Goal: Information Seeking & Learning: Learn about a topic

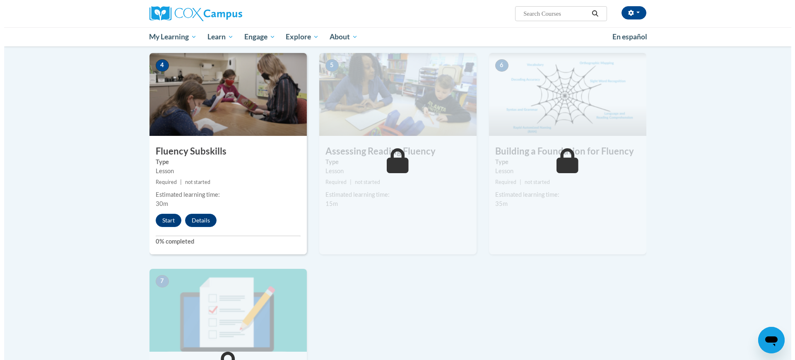
scroll to position [386, 0]
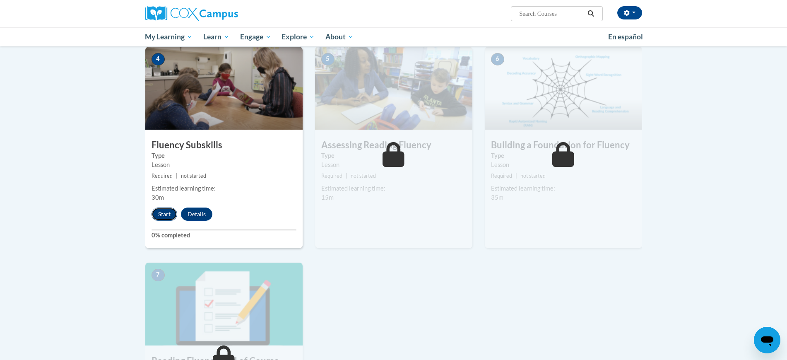
click at [168, 214] on button "Start" at bounding box center [165, 213] width 26 height 13
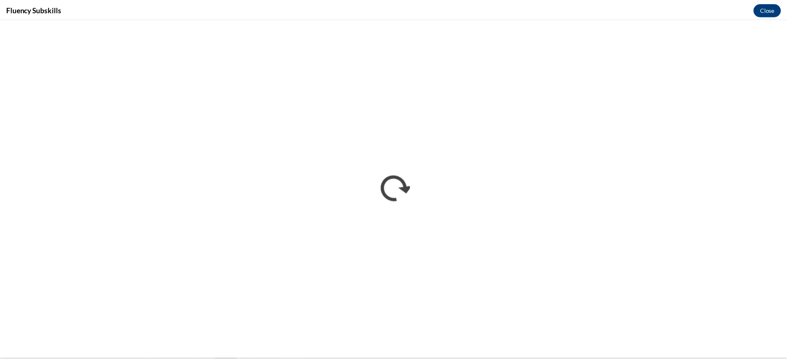
scroll to position [0, 0]
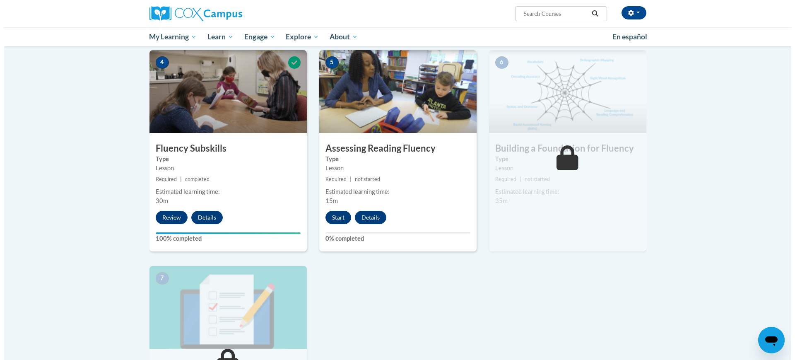
scroll to position [381, 0]
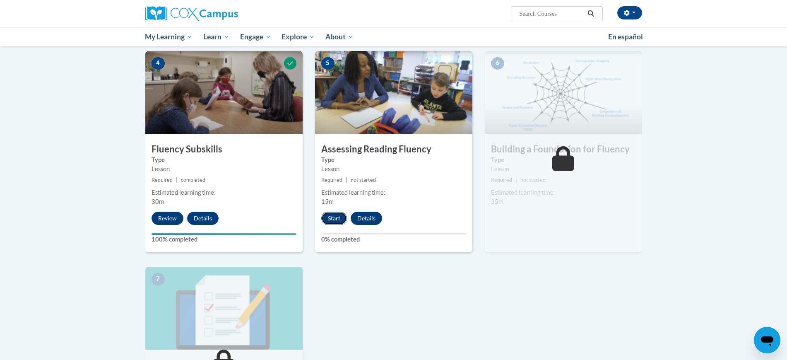
click at [330, 218] on button "Start" at bounding box center [334, 218] width 26 height 13
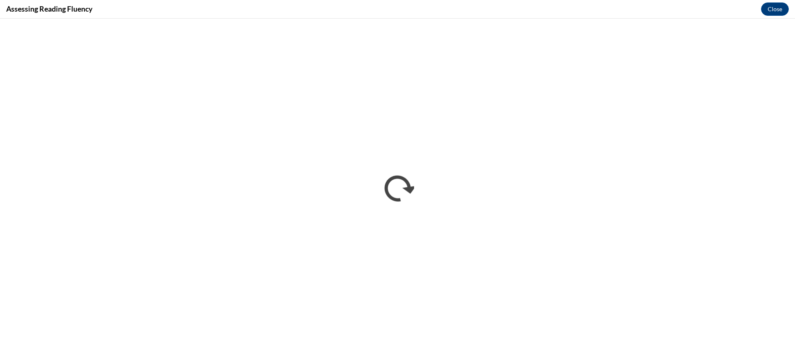
scroll to position [0, 0]
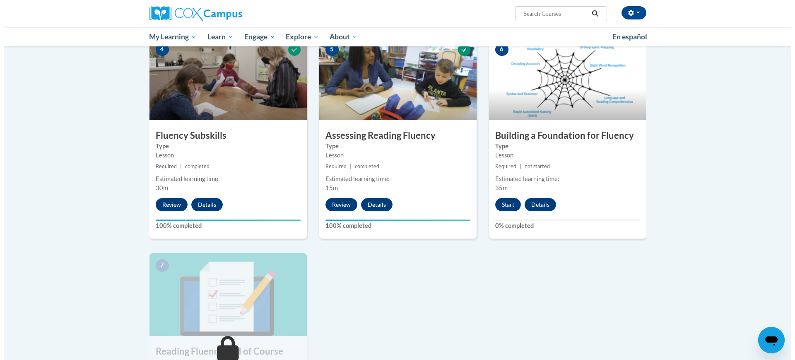
scroll to position [396, 0]
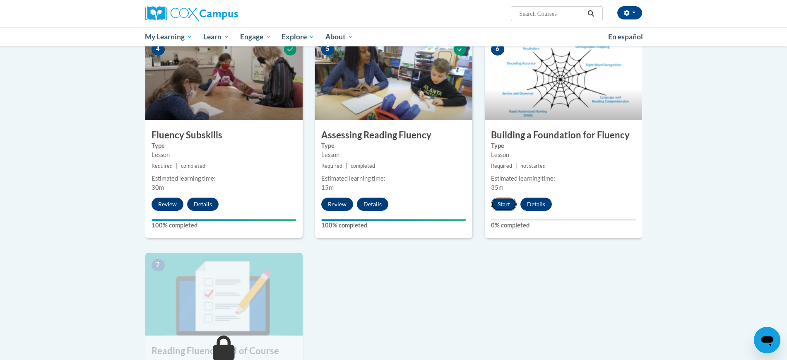
click at [507, 204] on button "Start" at bounding box center [504, 204] width 26 height 13
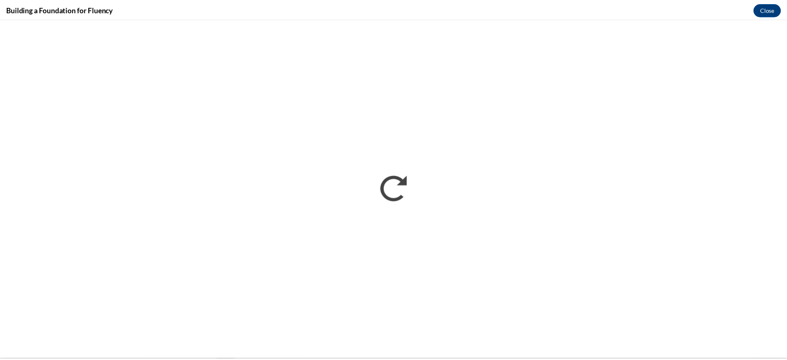
scroll to position [0, 0]
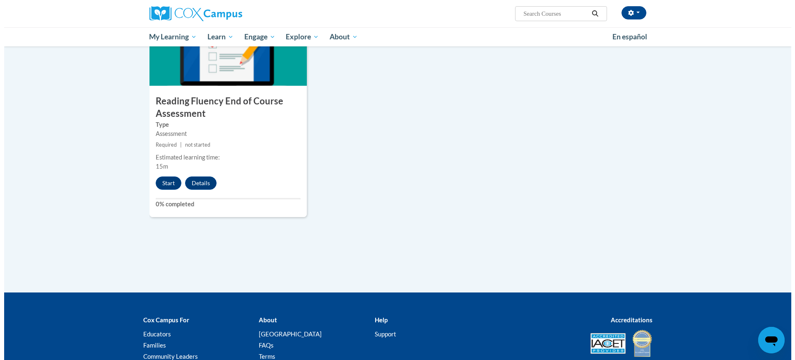
scroll to position [646, 0]
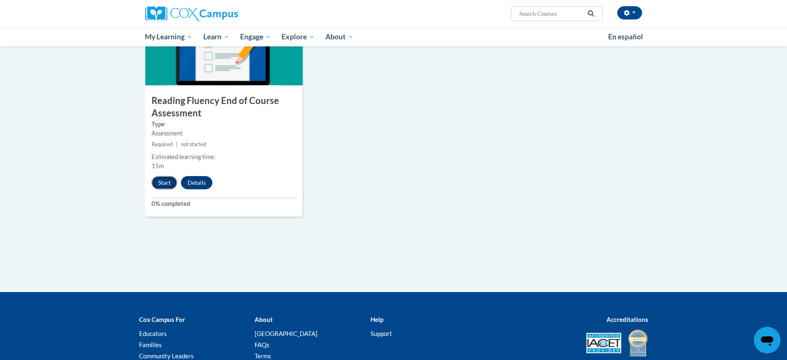
click at [162, 185] on button "Start" at bounding box center [165, 182] width 26 height 13
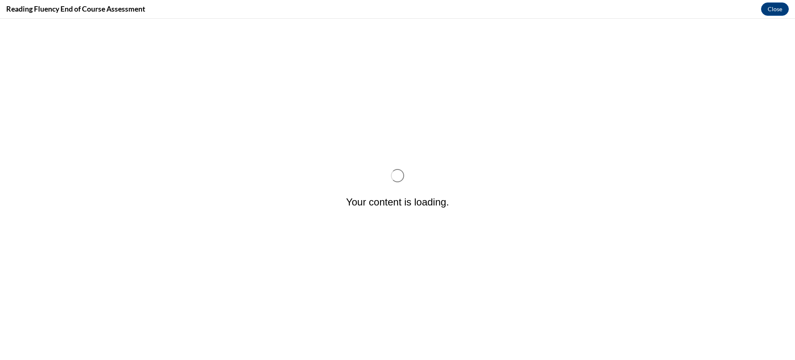
scroll to position [0, 0]
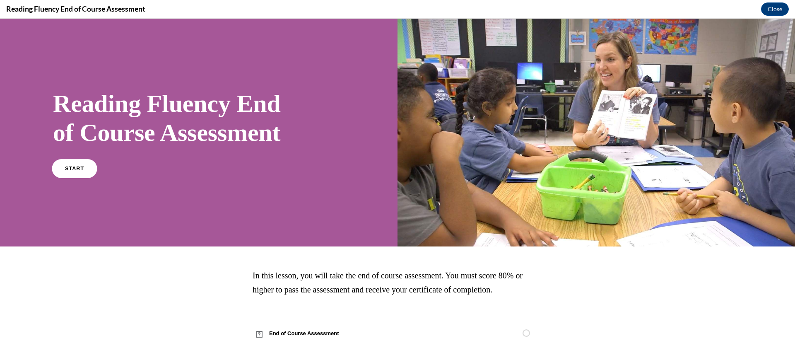
click at [84, 171] on span "START" at bounding box center [74, 168] width 19 height 6
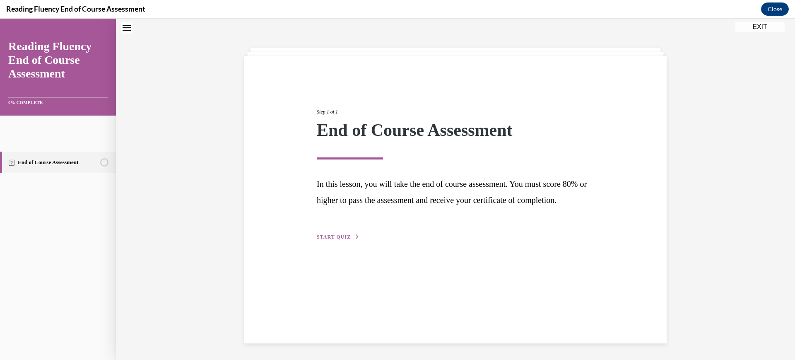
scroll to position [51, 0]
click at [317, 240] on span "START QUIZ" at bounding box center [334, 237] width 34 height 6
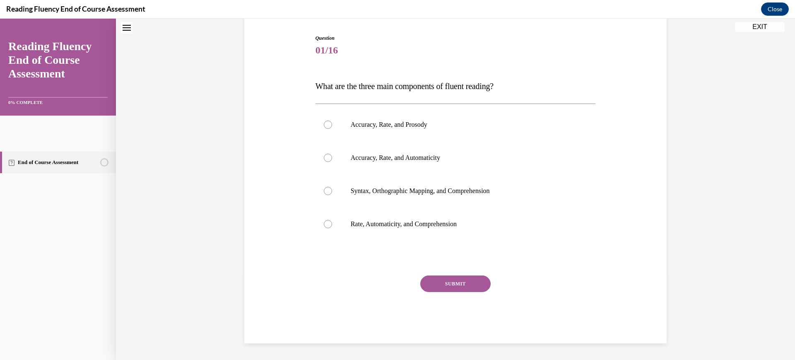
scroll to position [129, 0]
click at [385, 121] on p "Accuracy, Rate, and Prosody" at bounding box center [463, 125] width 224 height 8
click at [332, 121] on input "Accuracy, Rate, and Prosody" at bounding box center [328, 125] width 8 height 8
radio input "true"
click at [461, 292] on button "SUBMIT" at bounding box center [455, 283] width 70 height 17
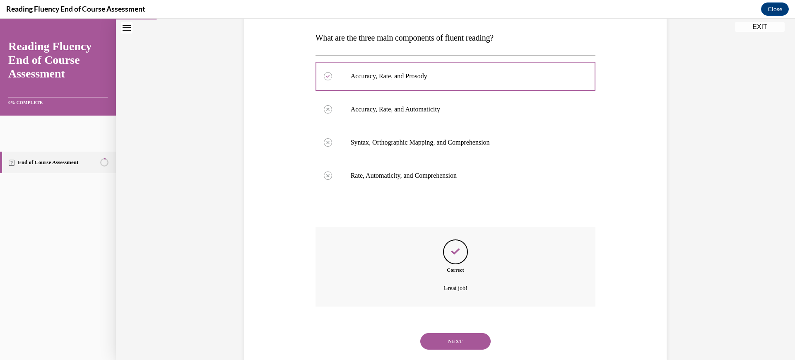
scroll to position [265, 0]
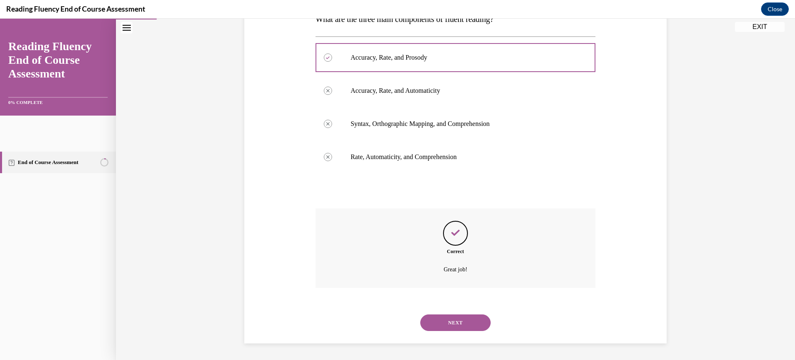
click at [470, 314] on button "NEXT" at bounding box center [455, 322] width 70 height 17
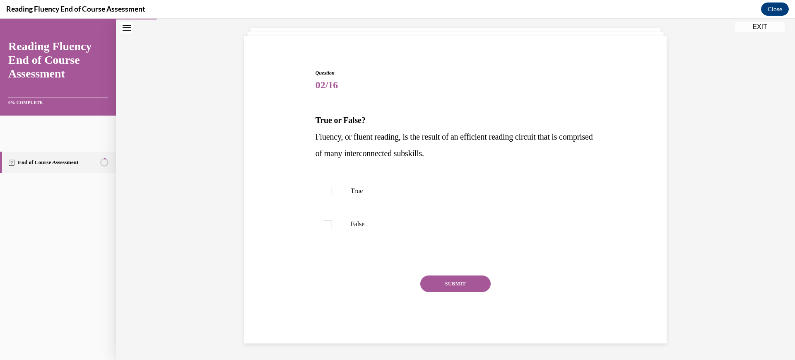
scroll to position [111, 0]
click at [371, 187] on p "True" at bounding box center [463, 191] width 224 height 8
click at [332, 187] on input "True" at bounding box center [328, 191] width 8 height 8
checkbox input "true"
click at [461, 290] on button "SUBMIT" at bounding box center [455, 283] width 70 height 17
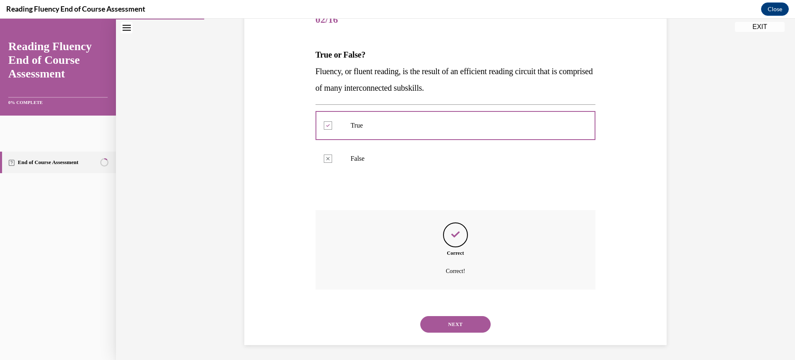
scroll to position [226, 0]
click at [469, 306] on div "NEXT" at bounding box center [456, 322] width 280 height 33
click at [467, 314] on button "NEXT" at bounding box center [455, 322] width 70 height 17
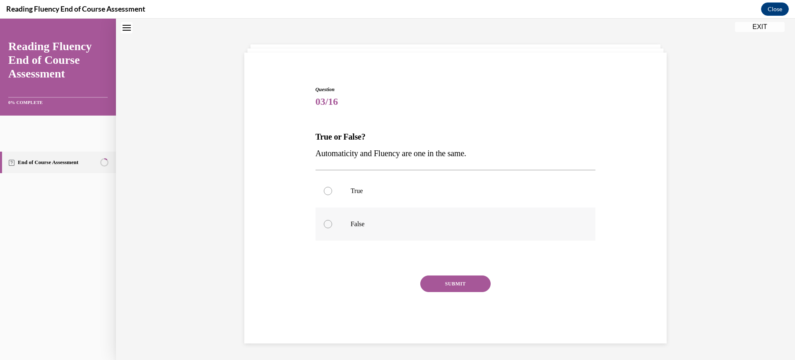
click at [351, 228] on p "False" at bounding box center [463, 224] width 224 height 8
click at [332, 228] on input "False" at bounding box center [328, 224] width 8 height 8
radio input "true"
click at [462, 292] on button "SUBMIT" at bounding box center [455, 283] width 70 height 17
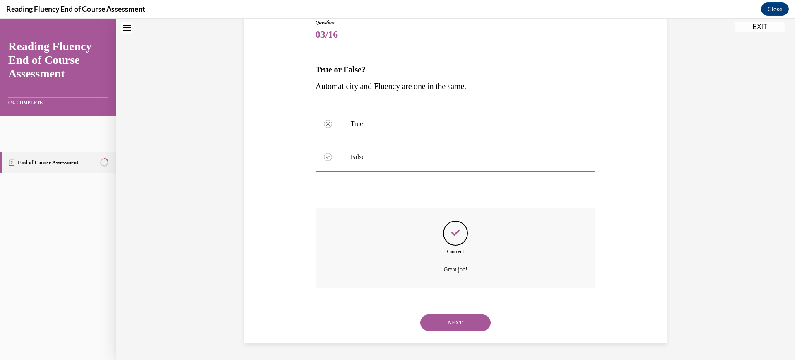
scroll to position [199, 0]
click at [478, 314] on button "NEXT" at bounding box center [455, 322] width 70 height 17
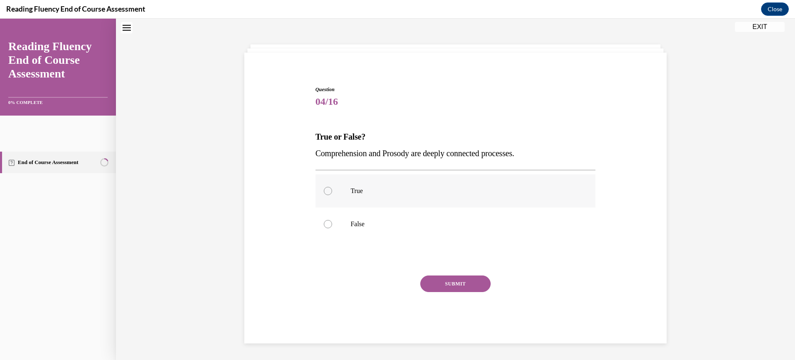
click at [365, 195] on p "True" at bounding box center [463, 191] width 224 height 8
click at [332, 195] on input "True" at bounding box center [328, 191] width 8 height 8
radio input "true"
click at [463, 292] on button "SUBMIT" at bounding box center [455, 283] width 70 height 17
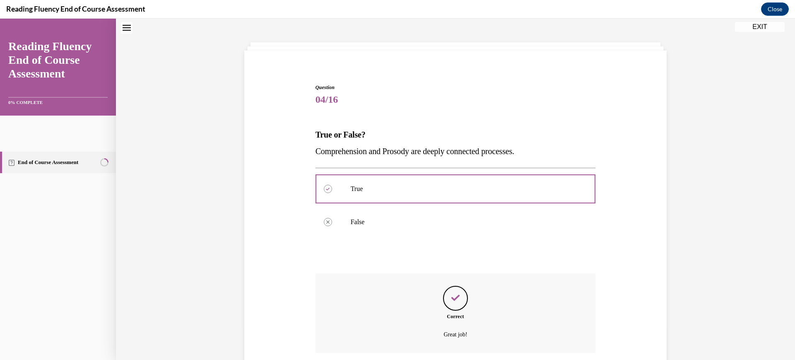
scroll to position [199, 0]
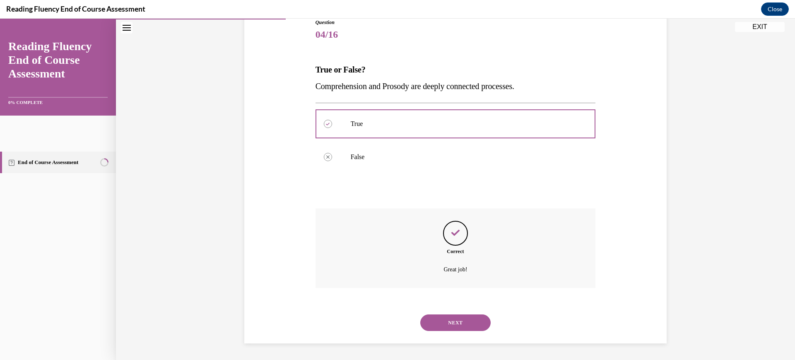
click at [466, 314] on button "NEXT" at bounding box center [455, 322] width 70 height 17
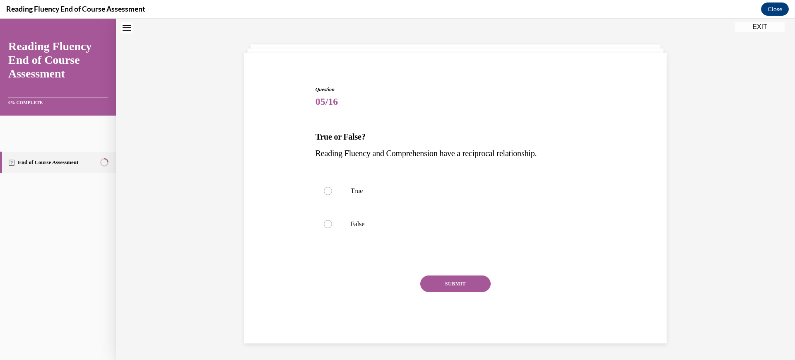
scroll to position [31, 0]
click at [364, 195] on p "True" at bounding box center [463, 191] width 224 height 8
click at [332, 195] on input "True" at bounding box center [328, 191] width 8 height 8
radio input "true"
click at [463, 292] on button "SUBMIT" at bounding box center [455, 283] width 70 height 17
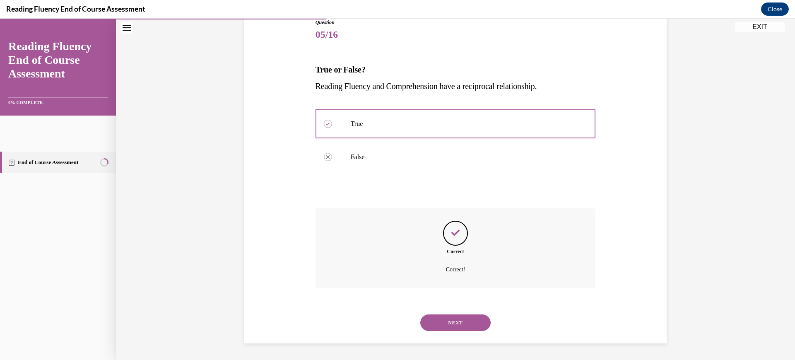
scroll to position [199, 0]
click at [476, 314] on button "NEXT" at bounding box center [455, 322] width 70 height 17
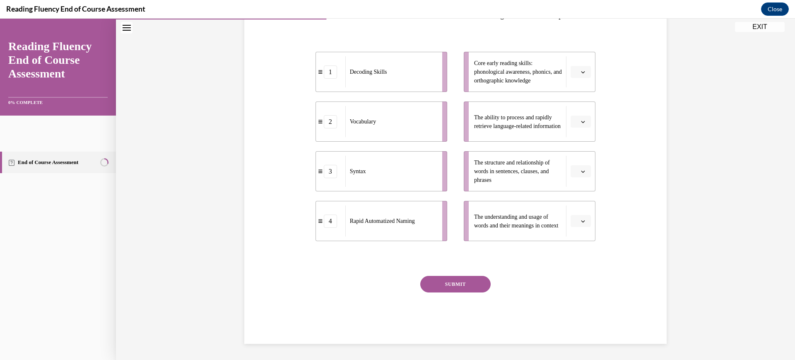
scroll to position [153, 0]
click at [591, 78] on button "button" at bounding box center [581, 71] width 20 height 12
click at [626, 158] on div "1" at bounding box center [622, 150] width 26 height 17
click at [585, 123] on icon "button" at bounding box center [583, 121] width 4 height 4
click at [625, 262] on div "4" at bounding box center [622, 253] width 26 height 17
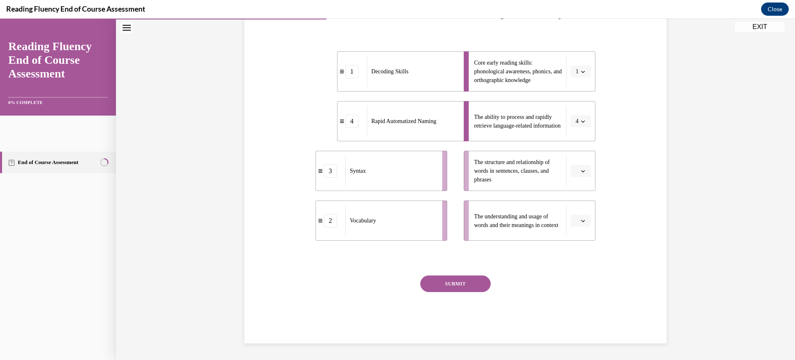
click at [585, 173] on icon "button" at bounding box center [583, 171] width 4 height 4
click at [623, 298] on div "3" at bounding box center [622, 290] width 26 height 17
click at [591, 227] on button "button" at bounding box center [581, 221] width 20 height 12
click at [627, 200] on div "2" at bounding box center [622, 197] width 26 height 17
click at [477, 292] on button "SUBMIT" at bounding box center [455, 283] width 70 height 17
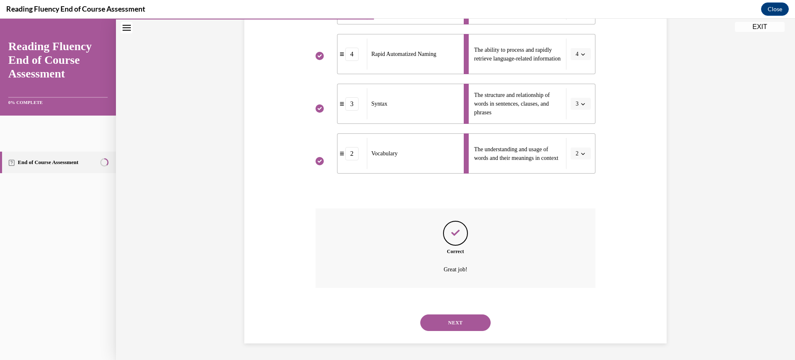
scroll to position [321, 0]
click at [478, 314] on button "NEXT" at bounding box center [455, 322] width 70 height 17
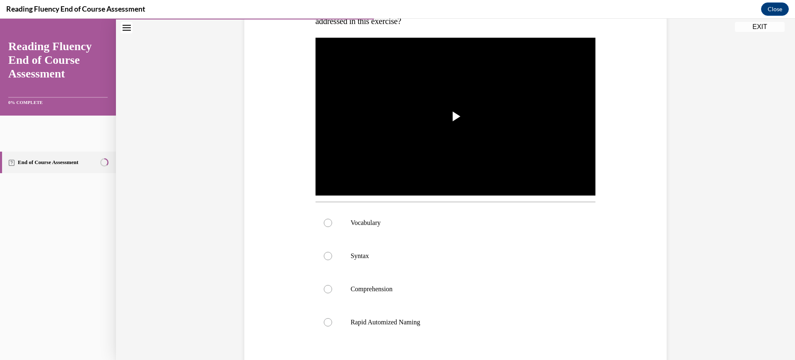
scroll to position [165, 0]
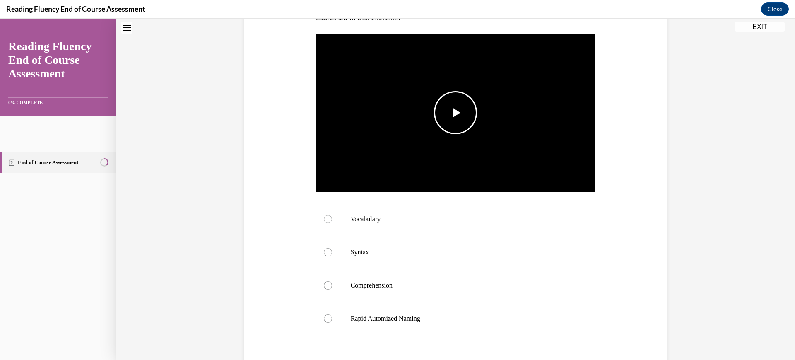
click at [456, 113] on span "Video player" at bounding box center [456, 113] width 0 height 0
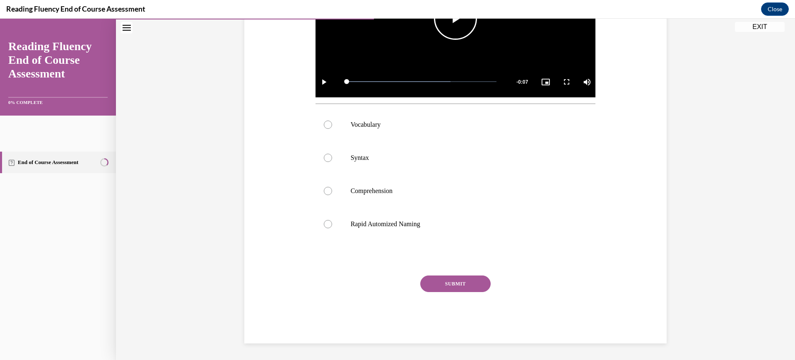
scroll to position [323, 0]
click at [351, 228] on p "Rapid Automized Naming" at bounding box center [463, 224] width 224 height 8
click at [332, 228] on input "Rapid Automized Naming" at bounding box center [328, 224] width 8 height 8
radio input "true"
click at [456, 292] on button "SUBMIT" at bounding box center [455, 283] width 70 height 17
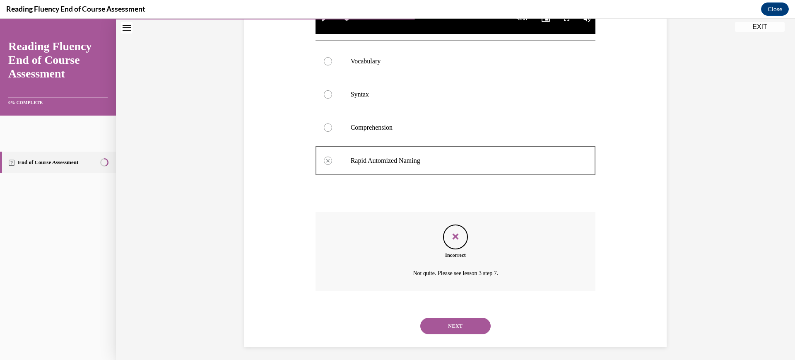
scroll to position [487, 0]
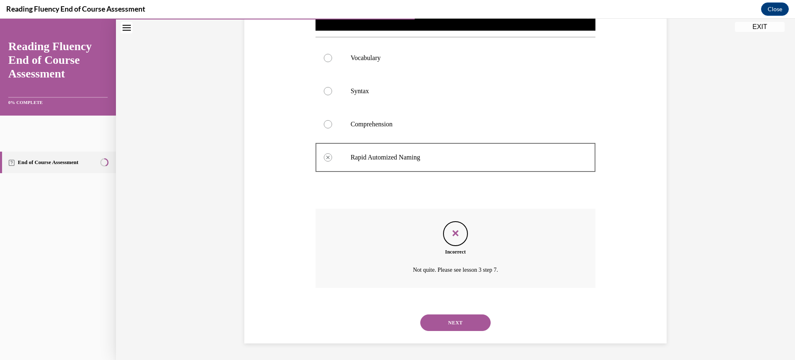
click at [468, 314] on button "NEXT" at bounding box center [455, 322] width 70 height 17
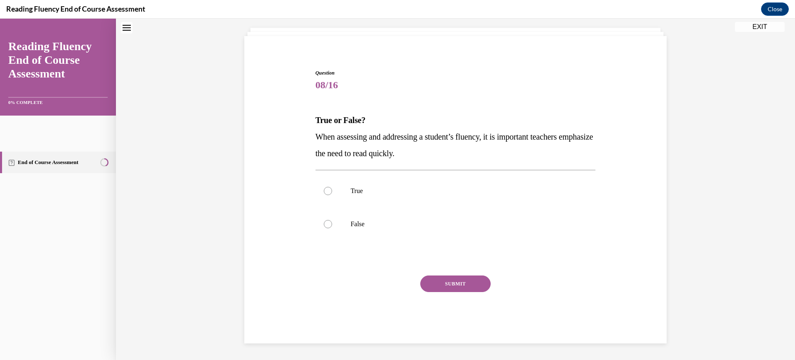
scroll to position [31, 0]
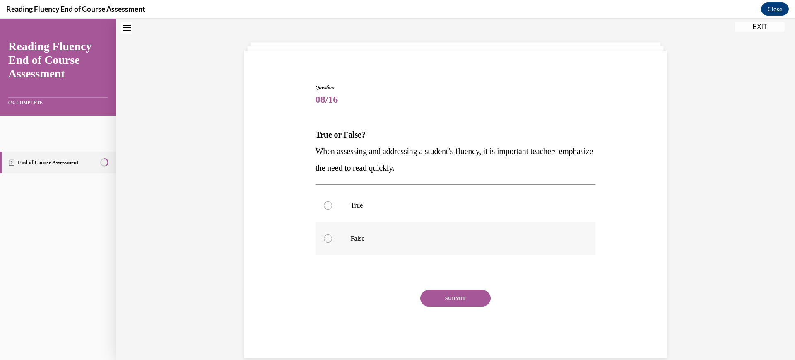
click at [433, 243] on p "False" at bounding box center [463, 238] width 224 height 8
click at [332, 243] on input "False" at bounding box center [328, 238] width 8 height 8
radio input "true"
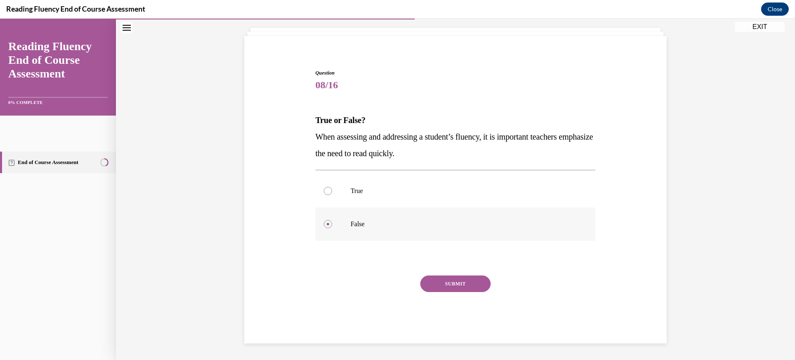
scroll to position [74, 0]
click at [463, 292] on button "SUBMIT" at bounding box center [455, 283] width 70 height 17
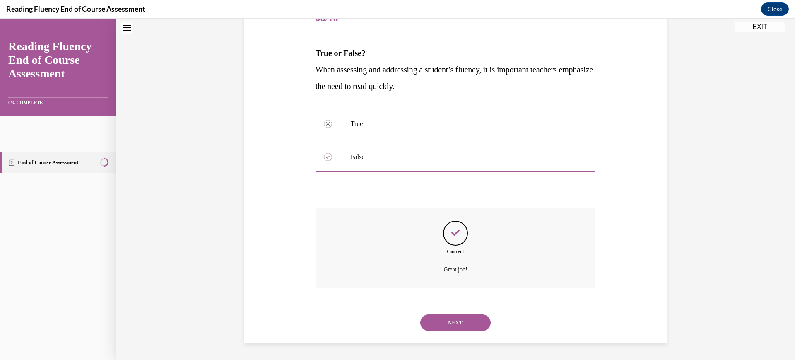
scroll to position [217, 0]
click at [463, 317] on button "NEXT" at bounding box center [455, 322] width 70 height 17
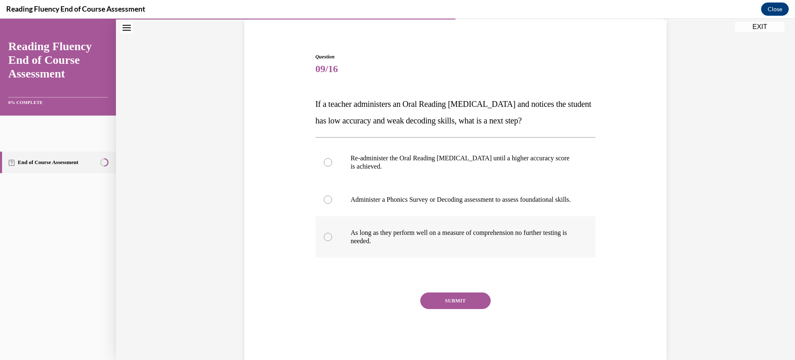
scroll to position [92, 0]
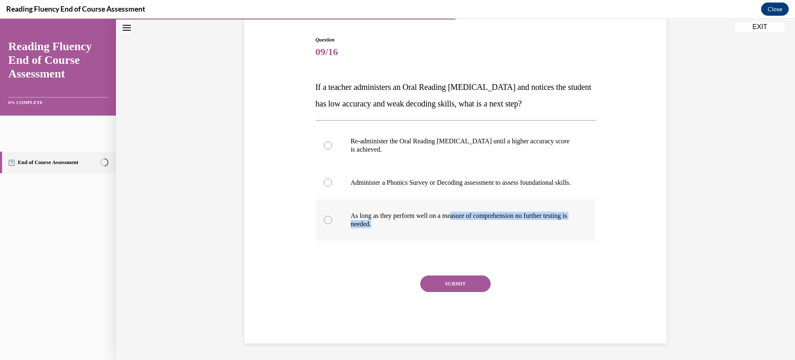
drag, startPoint x: 470, startPoint y: 282, endPoint x: 468, endPoint y: 274, distance: 8.6
click at [467, 228] on p "As long as they perform well on a measure of comprehension no further testing i…" at bounding box center [463, 220] width 224 height 17
click at [482, 187] on p "Administer a Phonics Survey or Decoding assessment to assess foundational skill…" at bounding box center [463, 182] width 224 height 8
click at [332, 187] on input "Administer a Phonics Survey or Decoding assessment to assess foundational skill…" at bounding box center [328, 182] width 8 height 8
radio input "true"
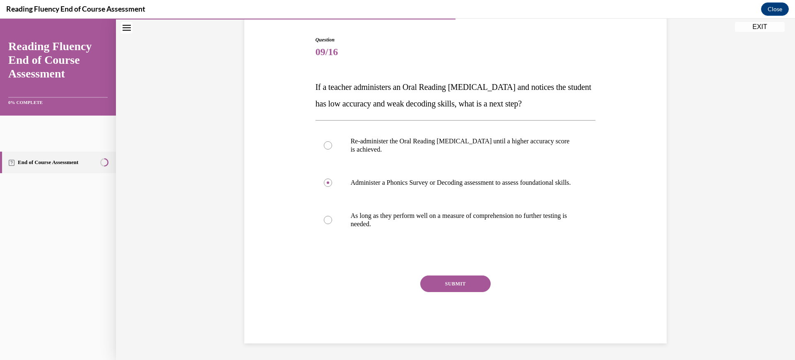
click at [505, 340] on div "Question 09/16 If a teacher administers an Oral Reading Fluency assessment and …" at bounding box center [456, 189] width 280 height 307
click at [468, 292] on button "SUBMIT" at bounding box center [455, 283] width 70 height 17
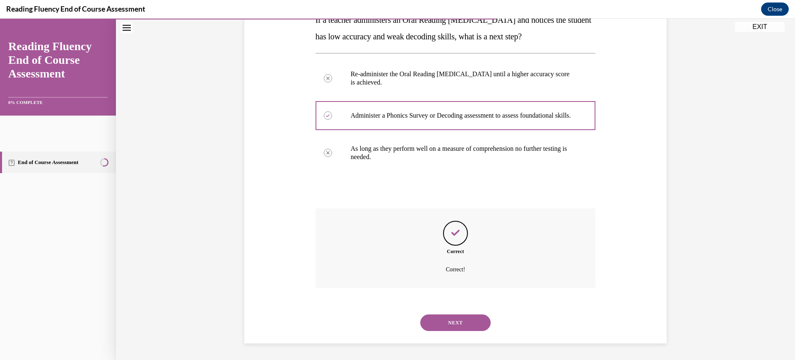
scroll to position [272, 0]
click at [462, 315] on button "NEXT" at bounding box center [455, 322] width 70 height 17
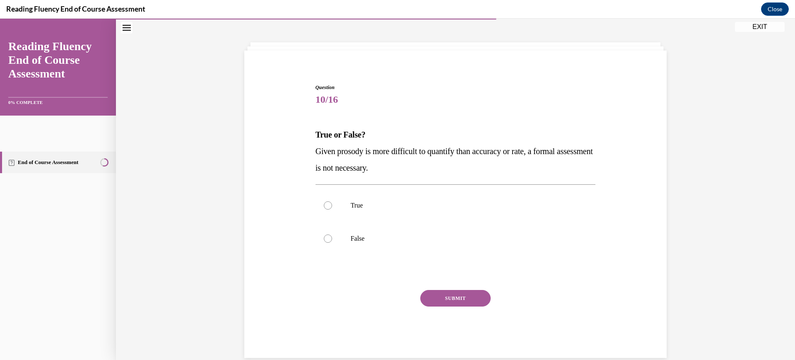
scroll to position [102, 0]
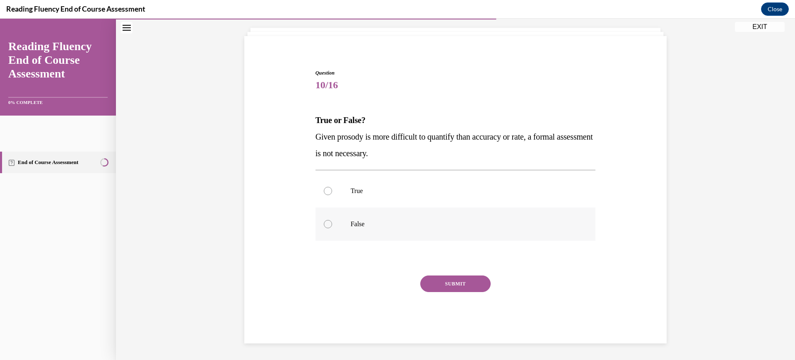
click at [336, 211] on label "False" at bounding box center [456, 223] width 280 height 33
click at [332, 220] on input "False" at bounding box center [328, 224] width 8 height 8
radio input "true"
click at [450, 292] on button "SUBMIT" at bounding box center [455, 283] width 70 height 17
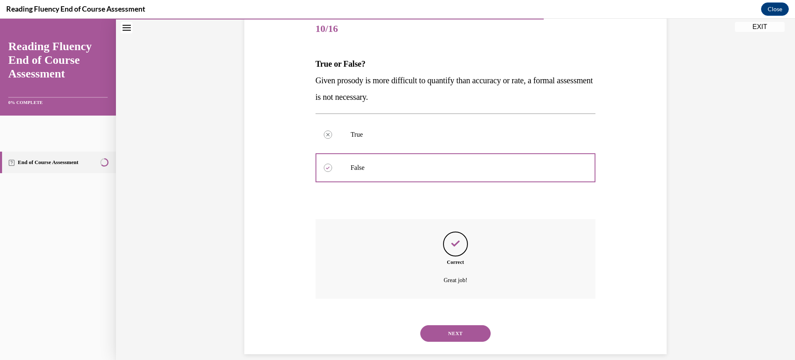
scroll to position [217, 0]
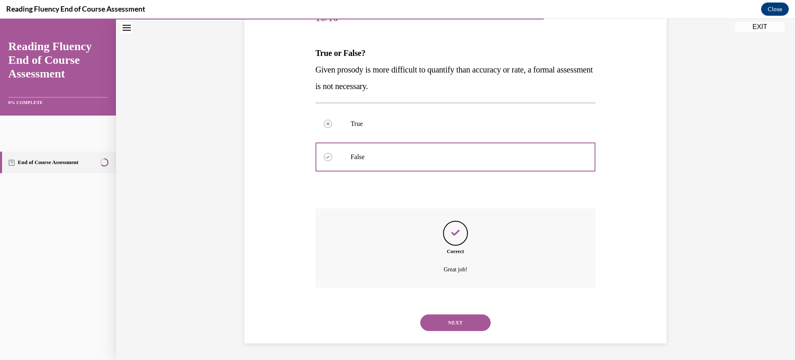
click at [455, 314] on button "NEXT" at bounding box center [455, 322] width 70 height 17
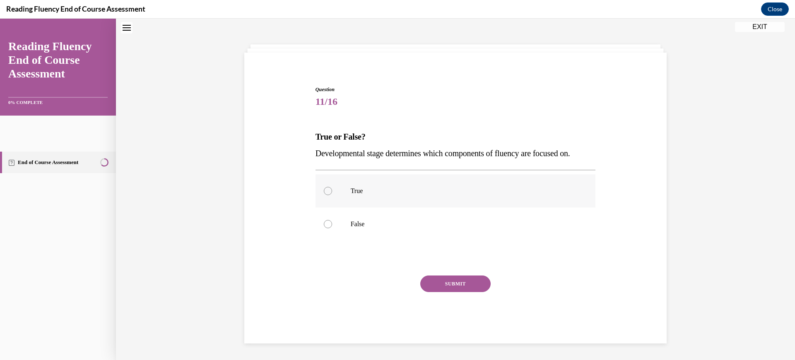
click at [358, 195] on p "True" at bounding box center [463, 191] width 224 height 8
click at [332, 195] on input "True" at bounding box center [328, 191] width 8 height 8
radio input "true"
click at [453, 292] on button "SUBMIT" at bounding box center [455, 283] width 70 height 17
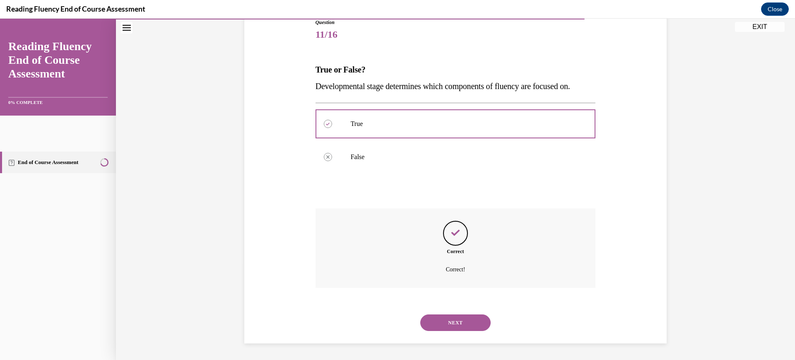
scroll to position [199, 0]
click at [471, 314] on button "NEXT" at bounding box center [455, 322] width 70 height 17
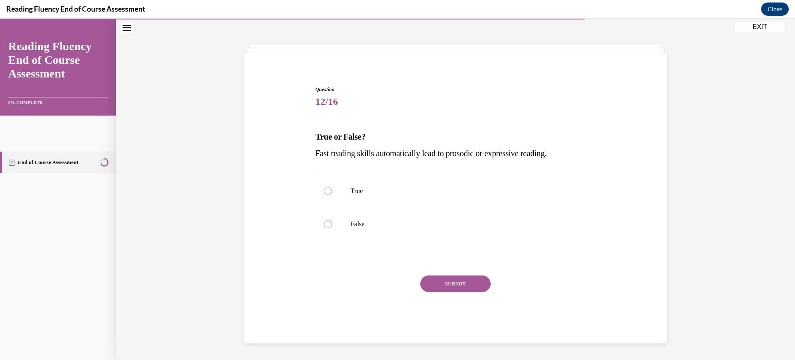
scroll to position [84, 0]
click at [330, 212] on label "False" at bounding box center [456, 223] width 280 height 33
click at [330, 220] on input "False" at bounding box center [328, 224] width 8 height 8
radio input "true"
click at [454, 289] on button "SUBMIT" at bounding box center [455, 283] width 70 height 17
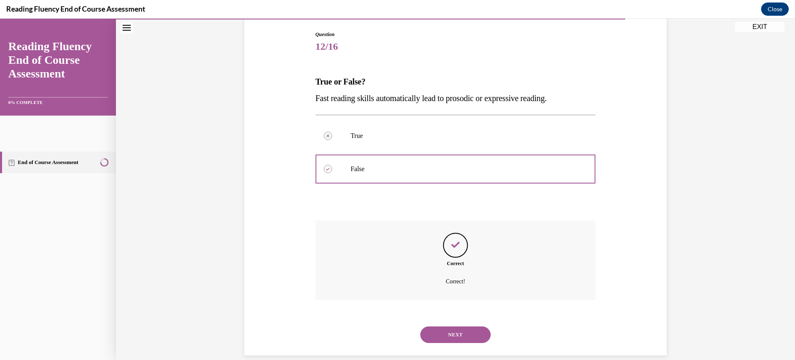
scroll to position [199, 0]
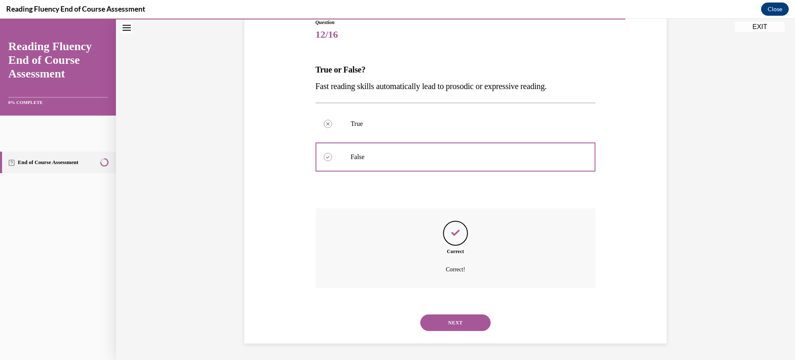
click at [464, 314] on button "NEXT" at bounding box center [455, 322] width 70 height 17
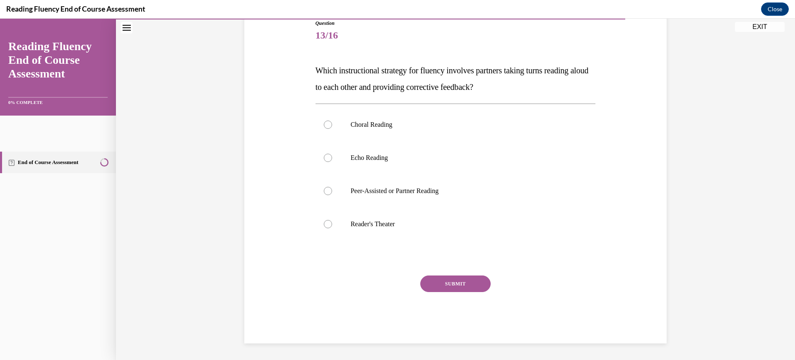
scroll to position [167, 0]
click at [403, 187] on p "Peer-Assisted or Partner Reading" at bounding box center [463, 191] width 224 height 8
click at [332, 187] on input "Peer-Assisted or Partner Reading" at bounding box center [328, 191] width 8 height 8
radio input "true"
click at [447, 292] on button "SUBMIT" at bounding box center [455, 283] width 70 height 17
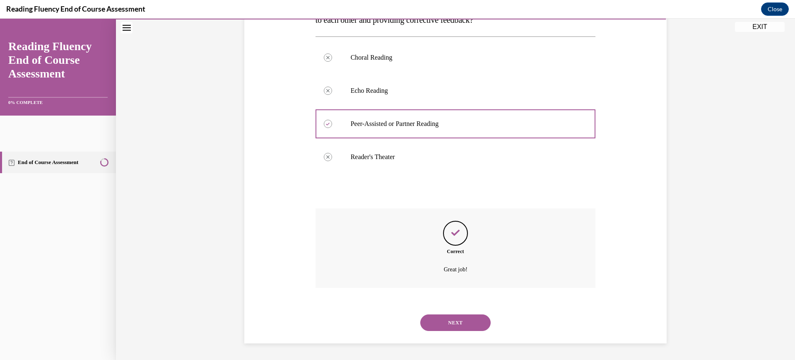
scroll to position [282, 0]
click at [453, 314] on button "NEXT" at bounding box center [455, 322] width 70 height 17
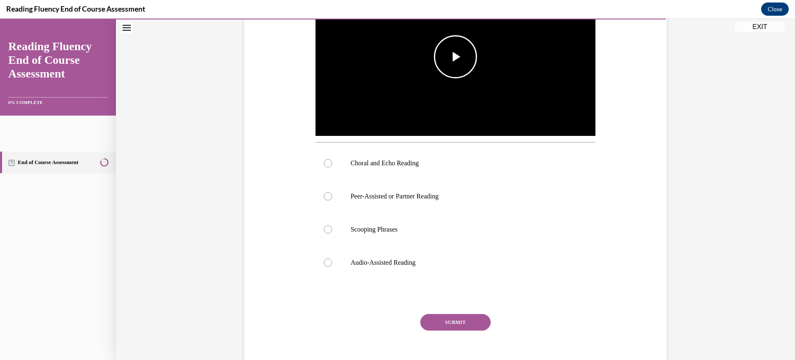
scroll to position [223, 0]
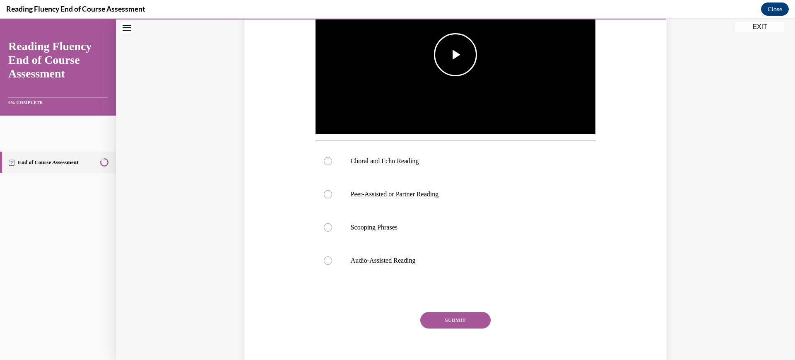
click at [456, 55] on span "Video player" at bounding box center [456, 55] width 0 height 0
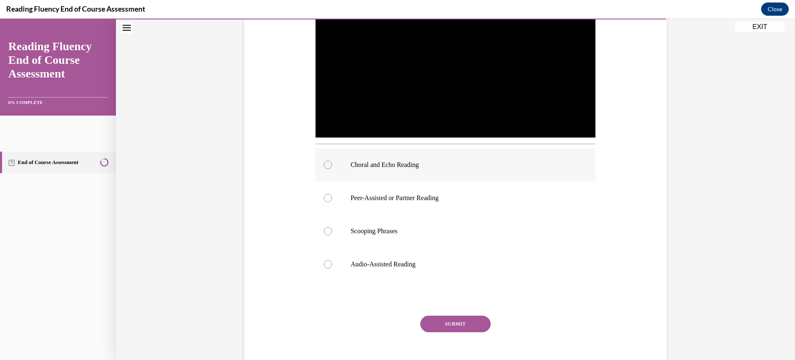
click at [390, 169] on p "Choral and Echo Reading" at bounding box center [463, 165] width 224 height 8
click at [332, 169] on input "Choral and Echo Reading" at bounding box center [328, 165] width 8 height 8
radio input "true"
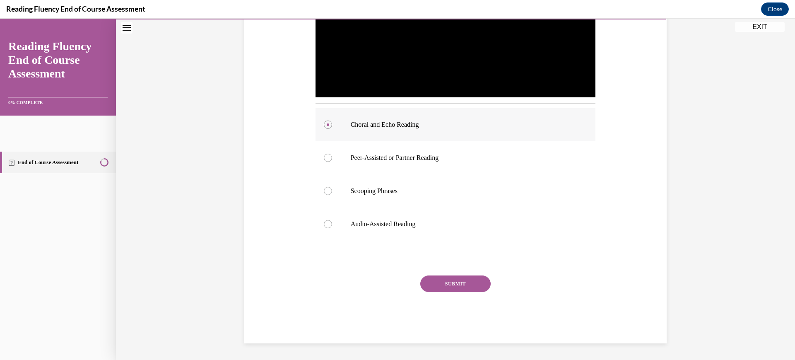
scroll to position [330, 0]
click at [461, 292] on button "SUBMIT" at bounding box center [455, 283] width 70 height 17
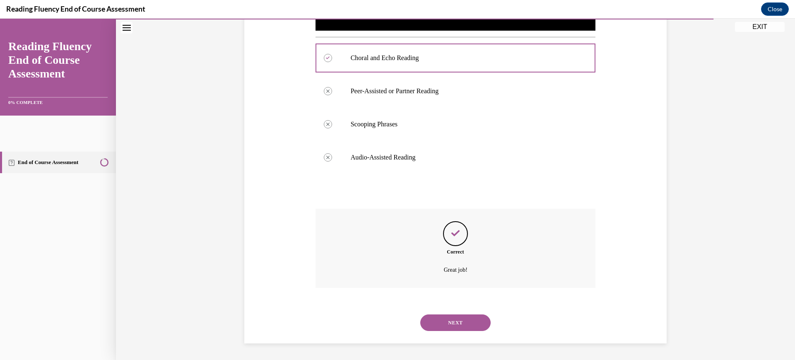
scroll to position [487, 0]
click at [468, 314] on button "NEXT" at bounding box center [455, 322] width 70 height 17
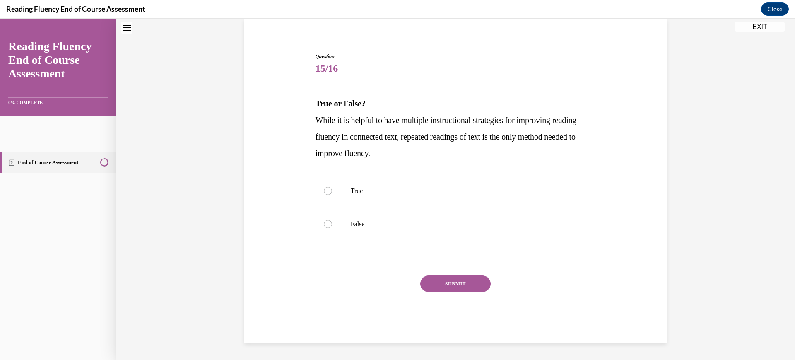
scroll to position [31, 0]
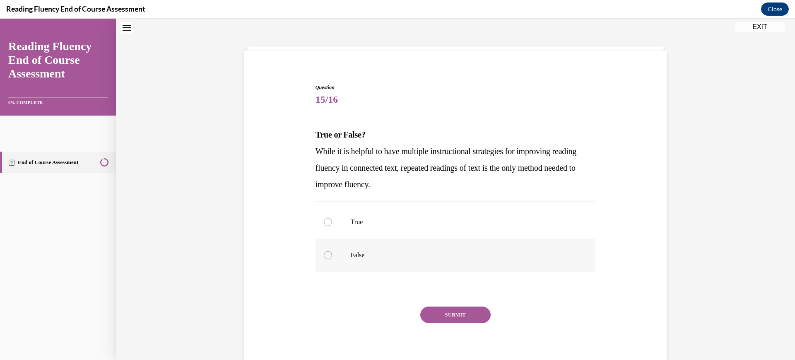
click at [341, 272] on label "False" at bounding box center [456, 255] width 280 height 33
click at [332, 259] on input "False" at bounding box center [328, 255] width 8 height 8
radio input "true"
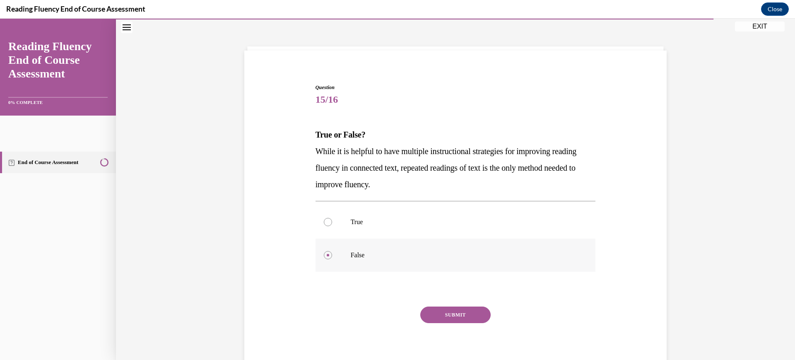
scroll to position [102, 0]
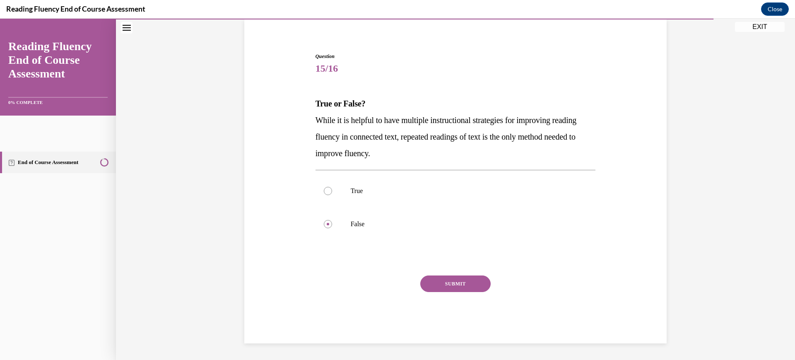
click at [467, 292] on button "SUBMIT" at bounding box center [455, 283] width 70 height 17
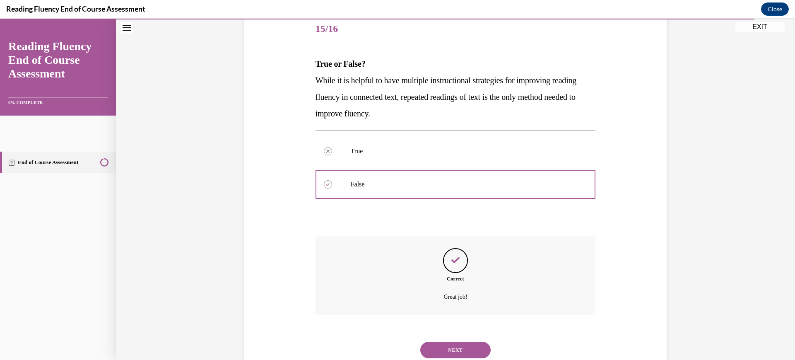
scroll to position [217, 0]
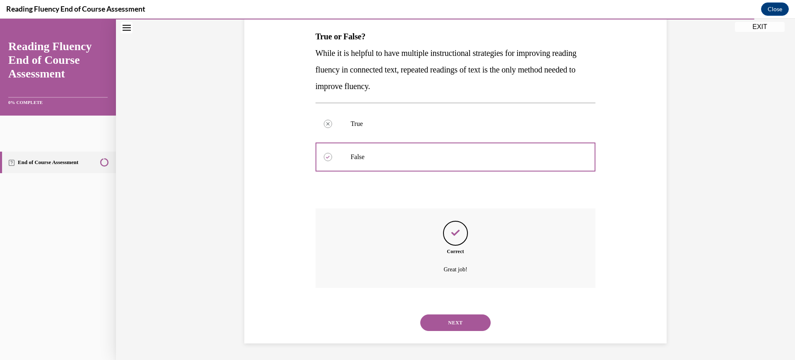
click at [459, 314] on button "NEXT" at bounding box center [455, 322] width 70 height 17
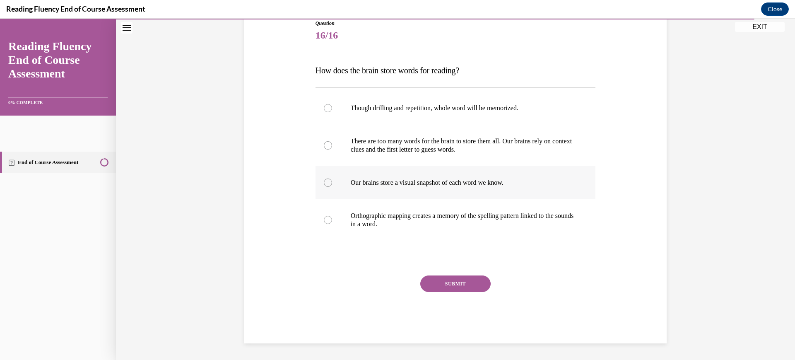
scroll to position [145, 0]
click at [316, 149] on label "There are too many words for the brain to store them all. Our brains rely on co…" at bounding box center [456, 145] width 280 height 41
click at [324, 149] on input "There are too many words for the brain to store them all. Our brains rely on co…" at bounding box center [328, 145] width 8 height 8
radio input "true"
click at [324, 224] on div at bounding box center [328, 220] width 8 height 8
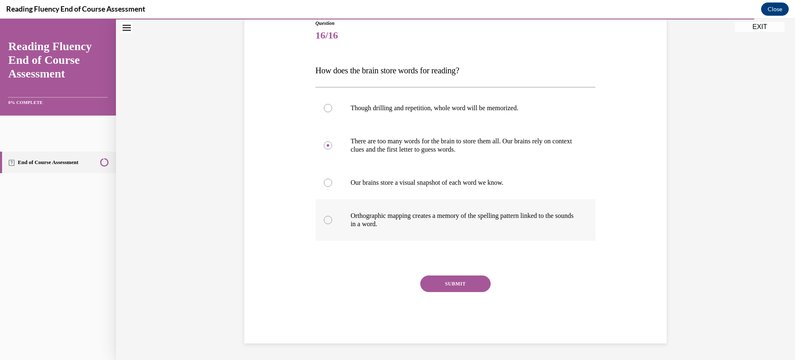
click at [324, 224] on input "Orthographic mapping creates a memory of the spelling pattern linked to the sou…" at bounding box center [328, 220] width 8 height 8
radio input "true"
click at [456, 292] on button "SUBMIT" at bounding box center [455, 283] width 70 height 17
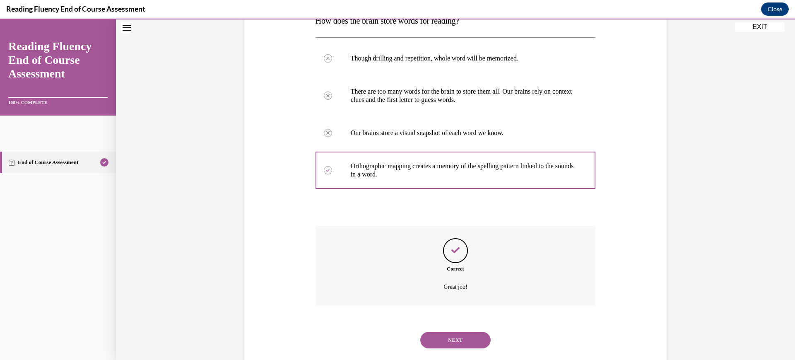
scroll to position [285, 0]
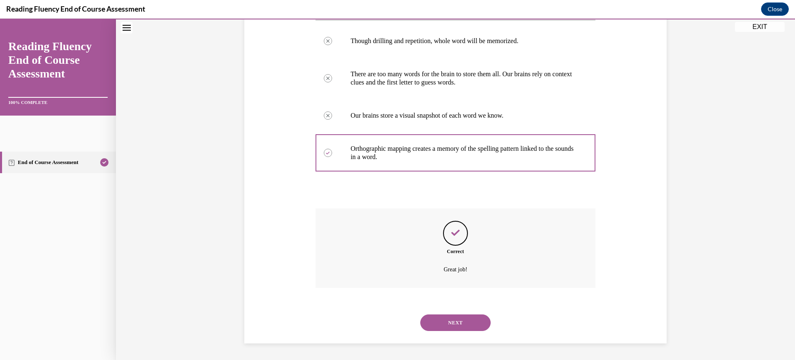
click at [468, 314] on button "NEXT" at bounding box center [455, 322] width 70 height 17
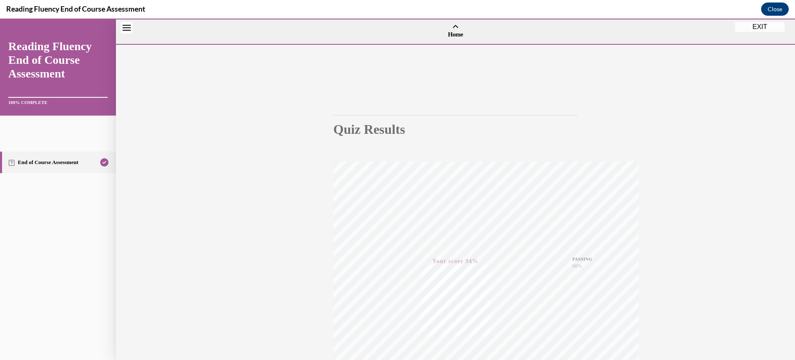
scroll to position [189, 0]
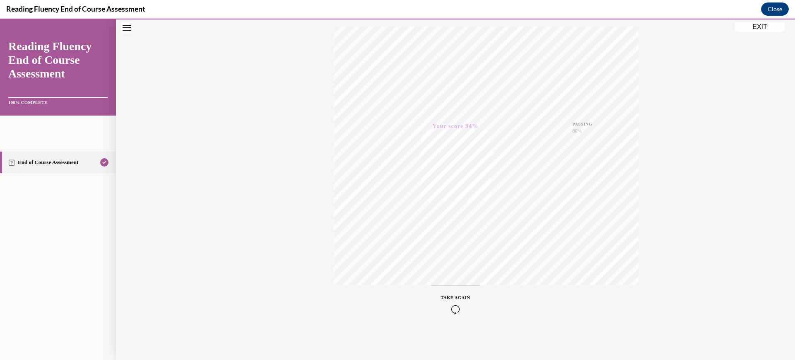
click at [755, 32] on button "EXIT" at bounding box center [760, 27] width 50 height 10
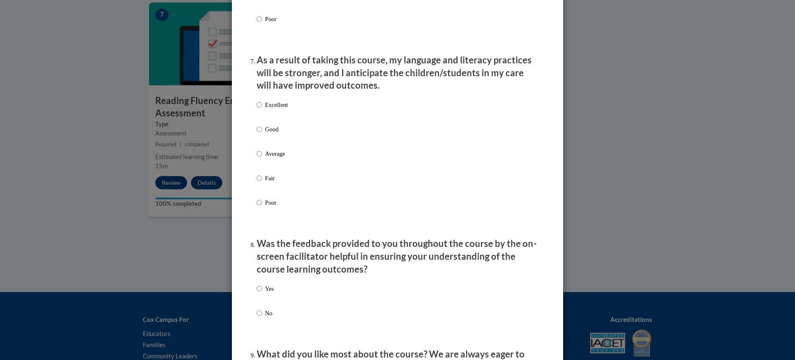
scroll to position [1361, 0]
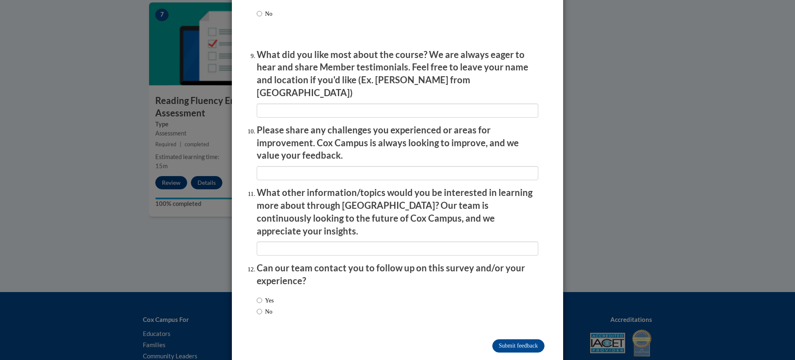
click at [261, 307] on label "No" at bounding box center [265, 311] width 16 height 9
click at [261, 307] on input "No" at bounding box center [259, 311] width 5 height 9
radio input "true"
click at [494, 339] on input "Submit feedback" at bounding box center [518, 345] width 52 height 13
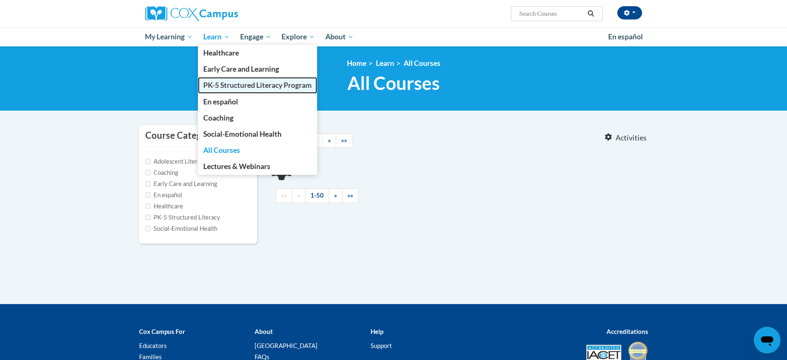
click at [223, 81] on span "PK-5 Structured Literacy Program" at bounding box center [257, 85] width 109 height 9
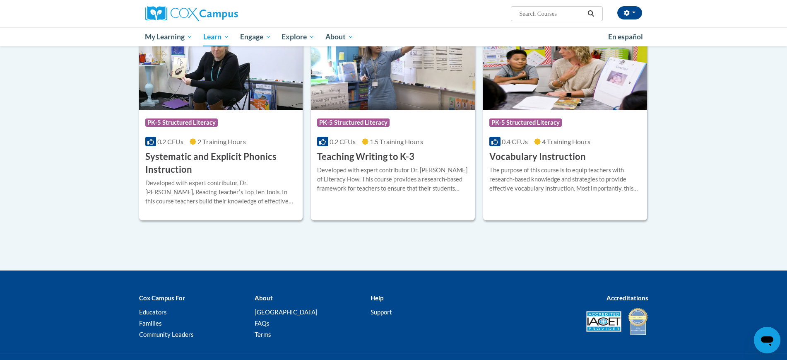
scroll to position [917, 0]
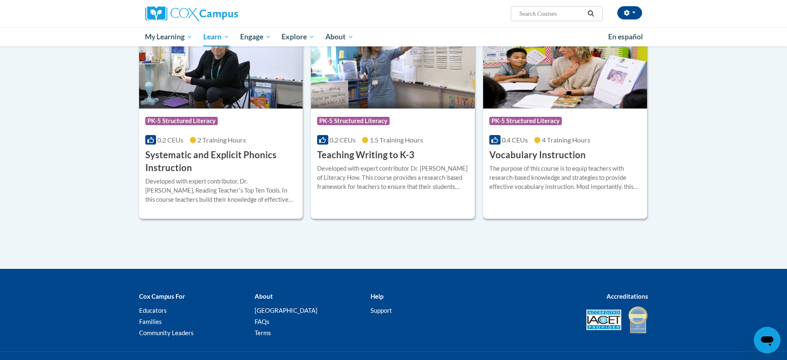
click at [525, 172] on div "The purpose of this course is to equip teachers with research-based knowledge a…" at bounding box center [566, 177] width 152 height 27
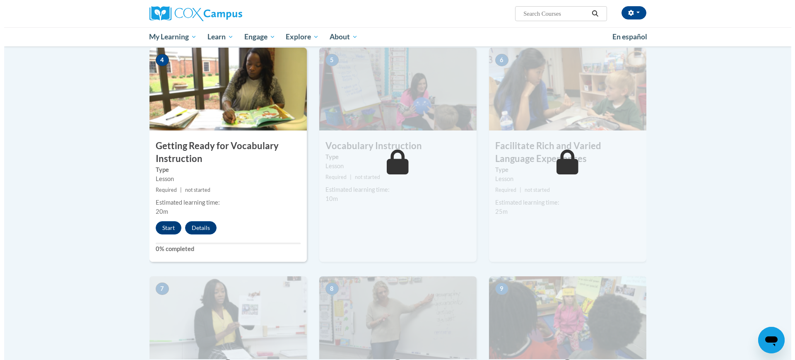
scroll to position [398, 0]
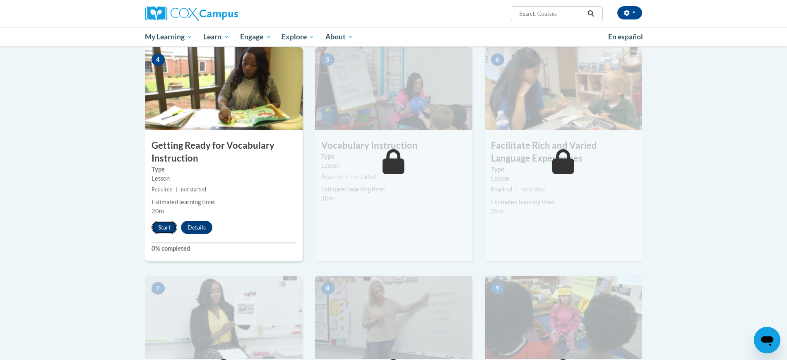
click at [165, 231] on button "Start" at bounding box center [165, 227] width 26 height 13
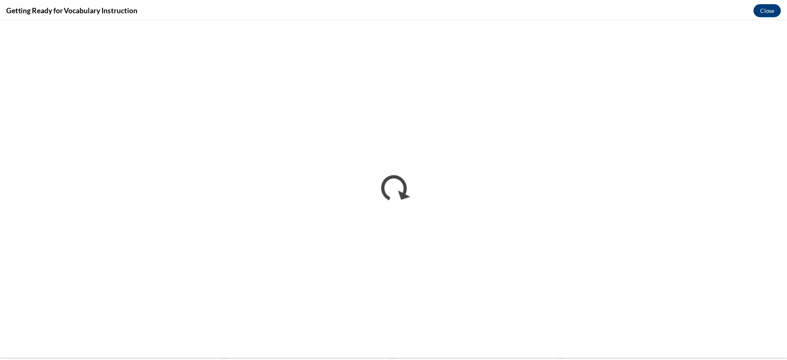
scroll to position [0, 0]
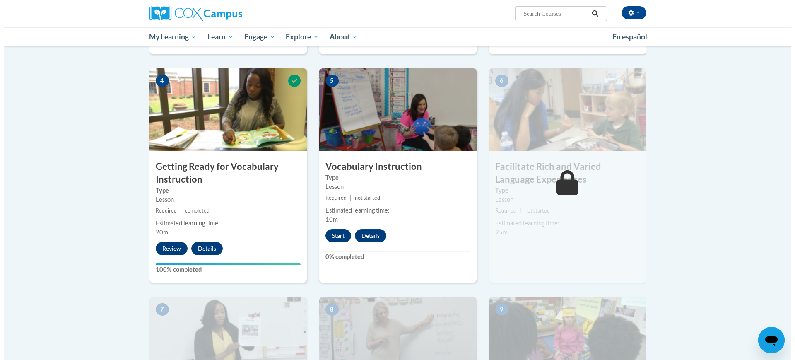
scroll to position [372, 0]
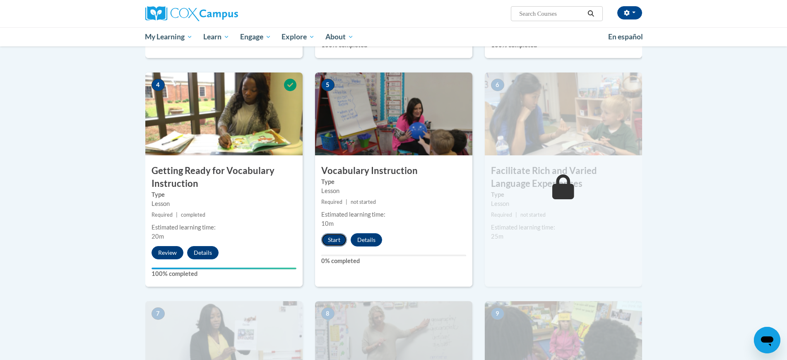
click at [331, 237] on button "Start" at bounding box center [334, 239] width 26 height 13
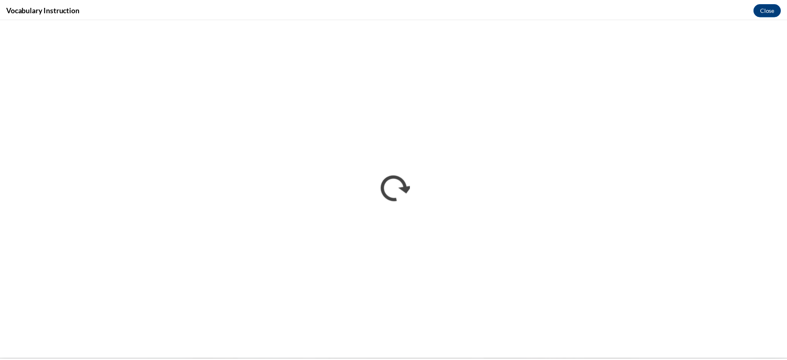
scroll to position [0, 0]
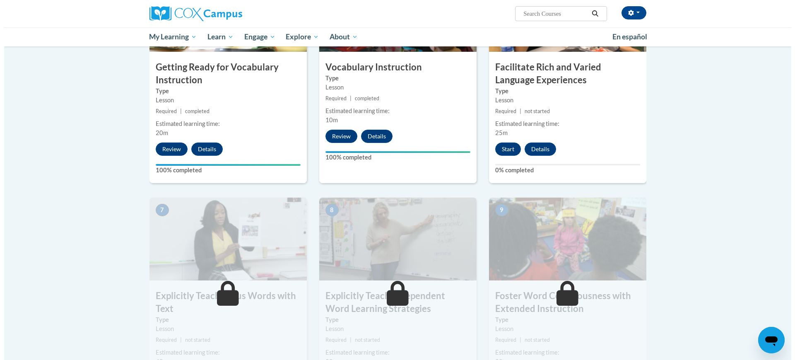
scroll to position [475, 0]
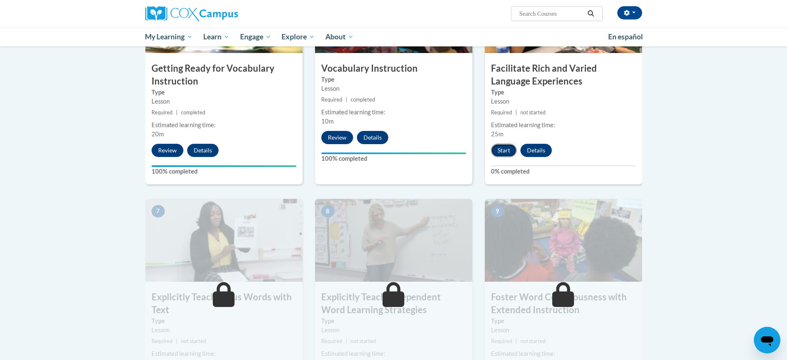
click at [507, 149] on button "Start" at bounding box center [504, 150] width 26 height 13
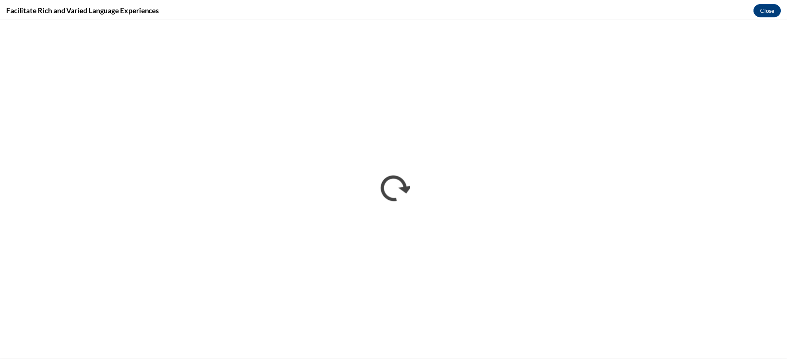
scroll to position [0, 0]
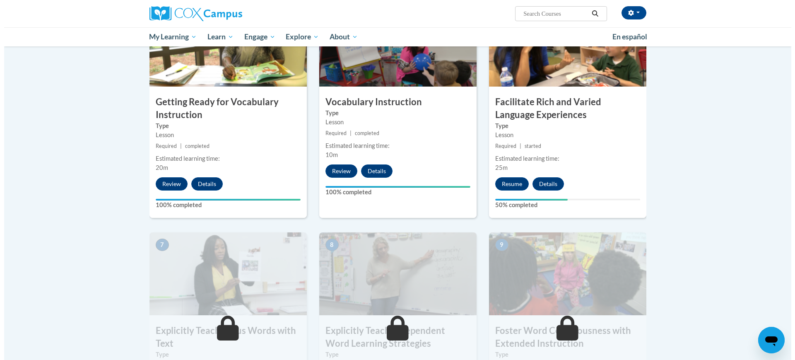
scroll to position [441, 0]
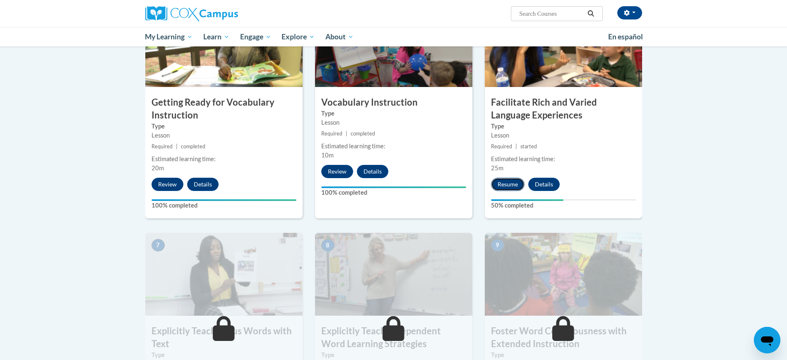
click at [507, 185] on button "Resume" at bounding box center [508, 184] width 34 height 13
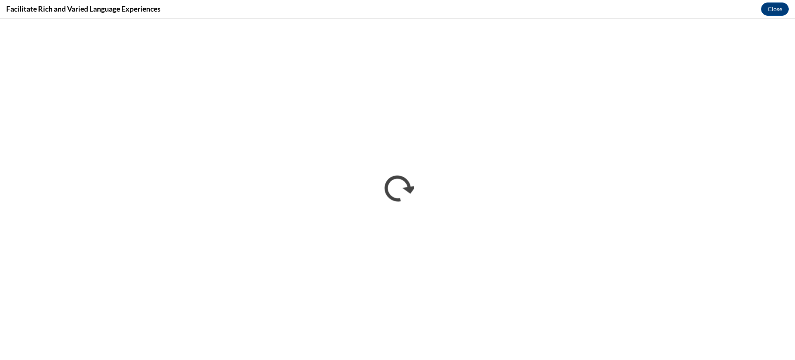
scroll to position [0, 0]
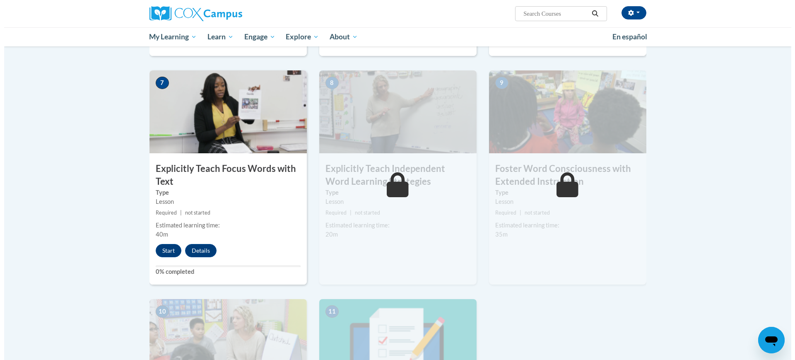
scroll to position [604, 0]
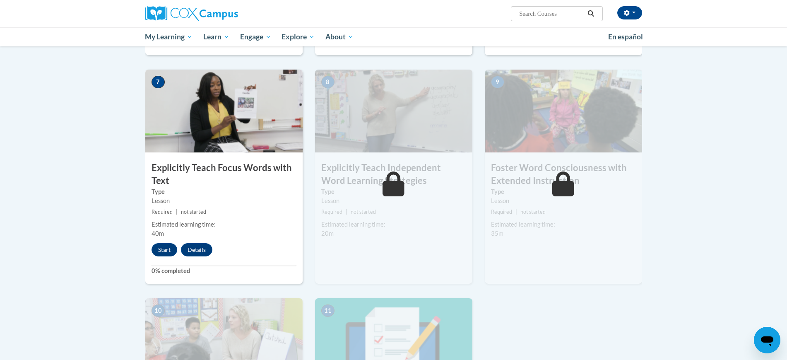
click at [166, 253] on button "Start" at bounding box center [165, 249] width 26 height 13
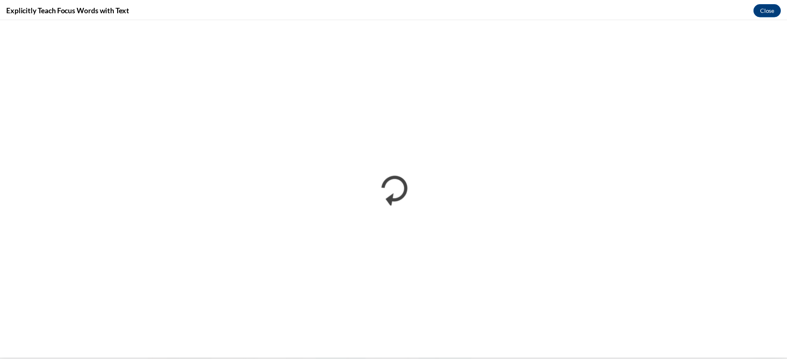
scroll to position [0, 0]
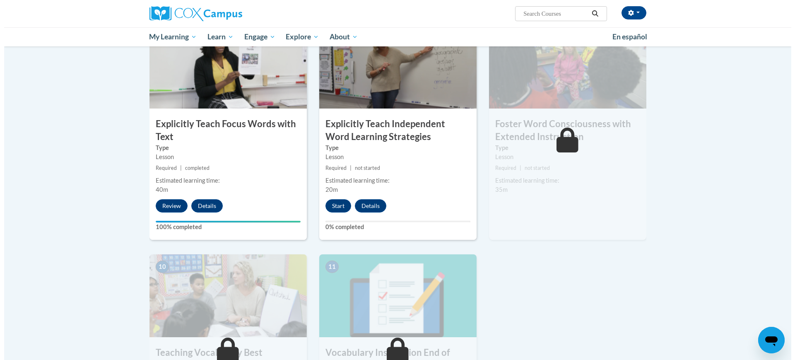
scroll to position [648, 0]
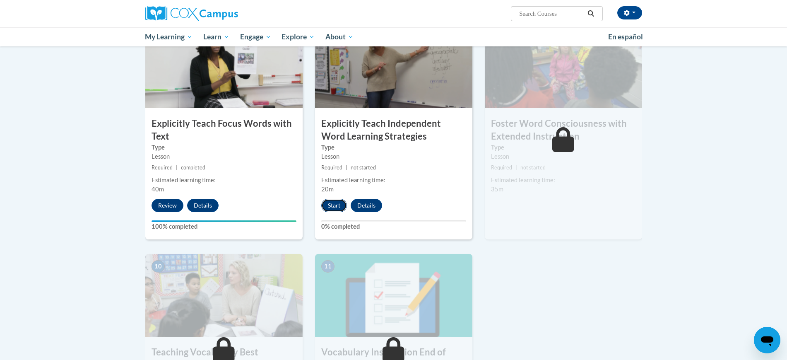
click at [333, 208] on button "Start" at bounding box center [334, 205] width 26 height 13
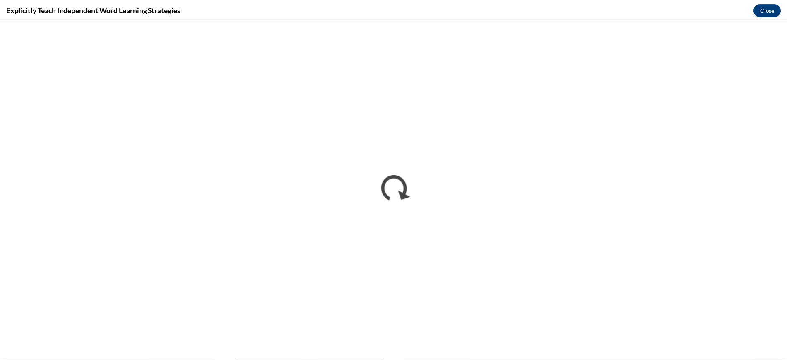
scroll to position [0, 0]
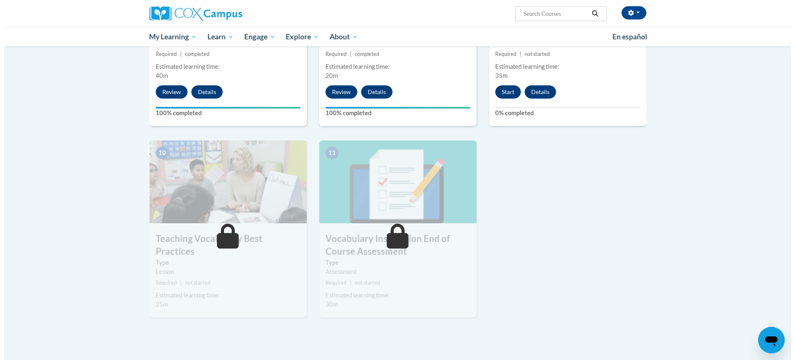
scroll to position [767, 0]
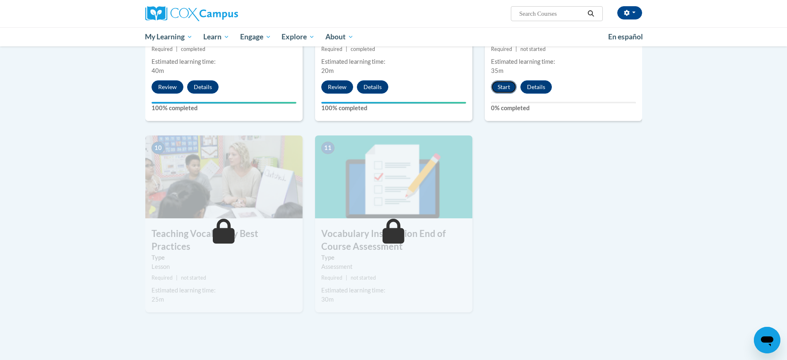
click at [504, 91] on button "Start" at bounding box center [504, 86] width 26 height 13
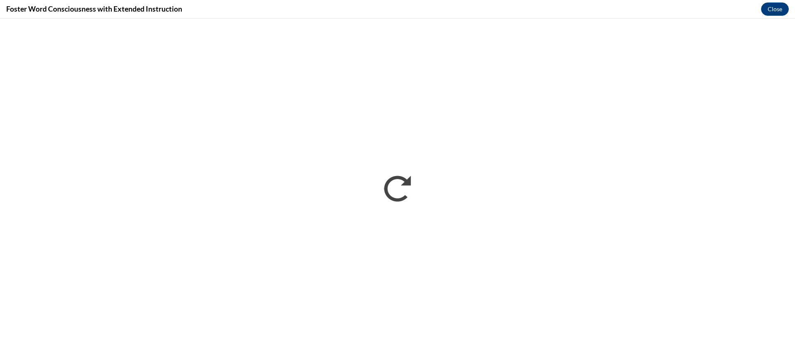
scroll to position [0, 0]
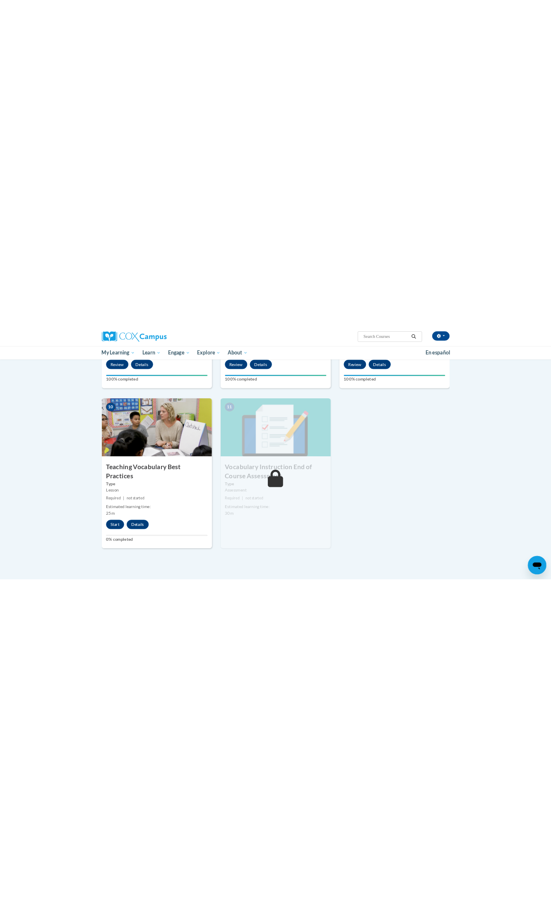
scroll to position [409, 0]
